Goal: Complete application form

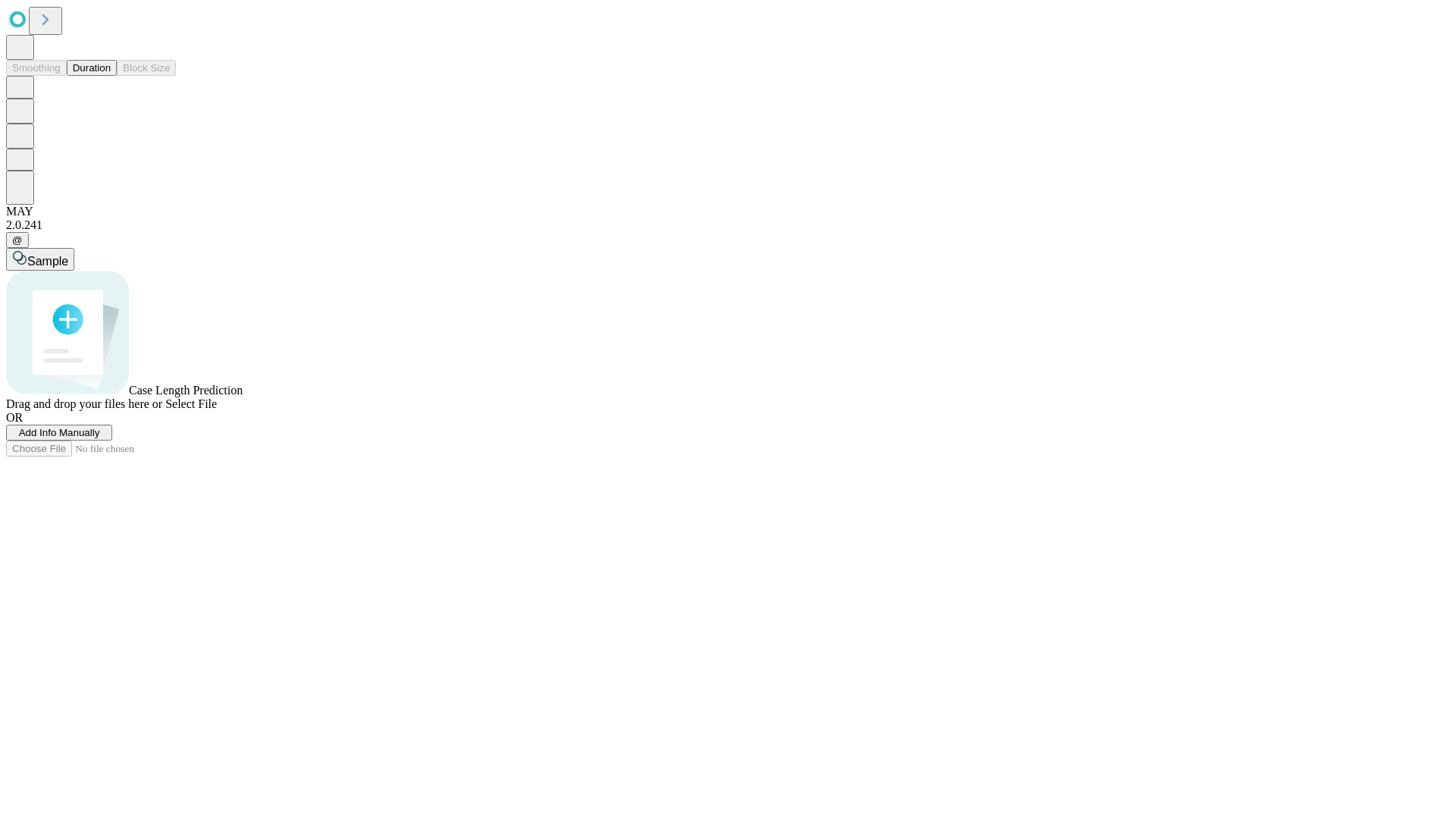
click at [100, 438] on span "Add Info Manually" at bounding box center [59, 432] width 81 height 11
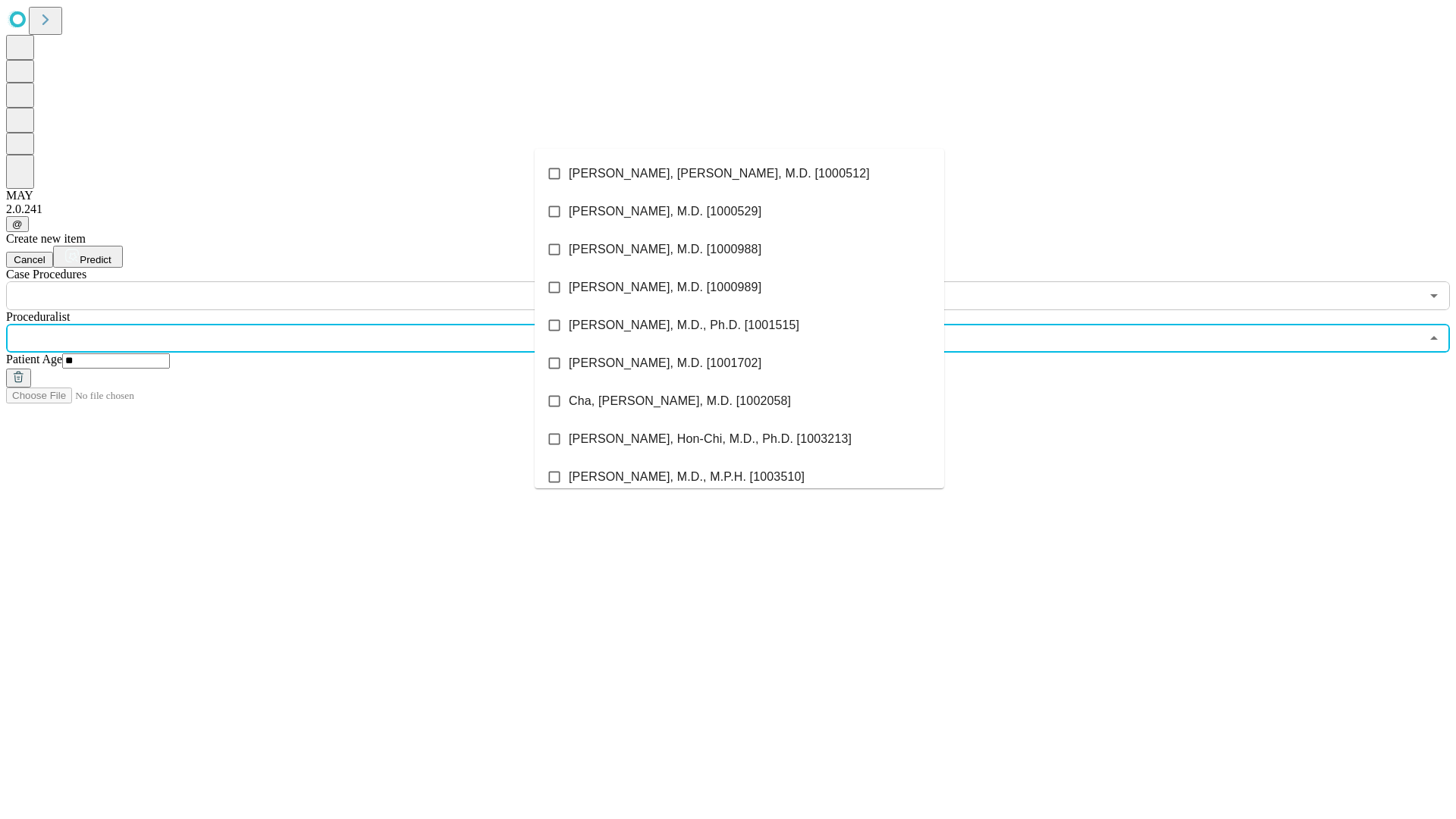
click at [739, 173] on li "[PERSON_NAME], [PERSON_NAME], M.D. [1000512]" at bounding box center [739, 173] width 410 height 38
click at [318, 281] on input "text" at bounding box center [713, 295] width 1415 height 29
